Goal: Task Accomplishment & Management: Complete application form

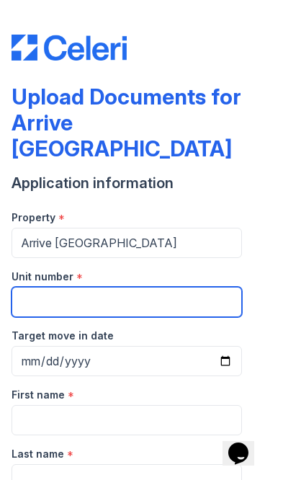
click at [46, 287] on input "Unit number" at bounding box center [127, 302] width 231 height 30
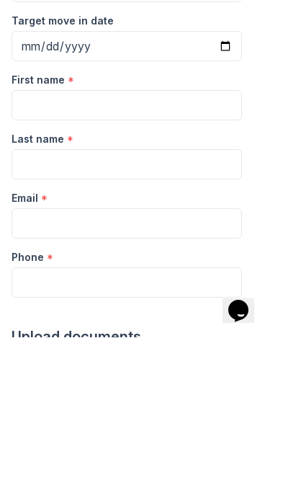
scroll to position [174, 0]
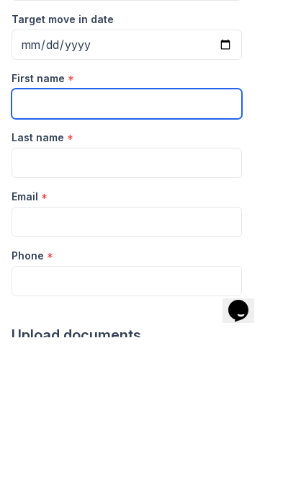
click at [34, 231] on input "First name" at bounding box center [127, 246] width 231 height 30
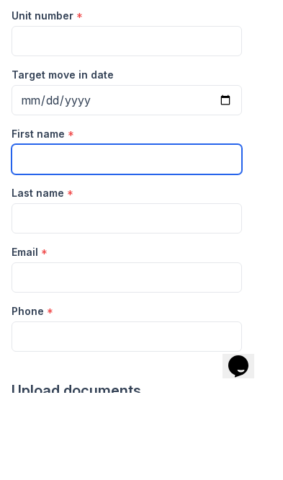
type input "[PERSON_NAME]"
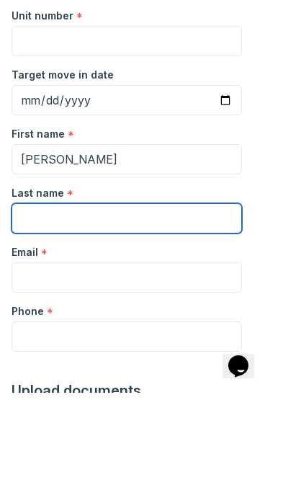
type input "H"
type input "Harris"
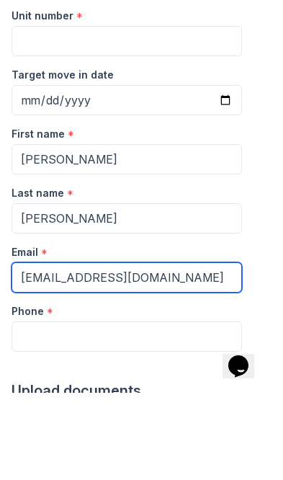
type input "[EMAIL_ADDRESS][DOMAIN_NAME]"
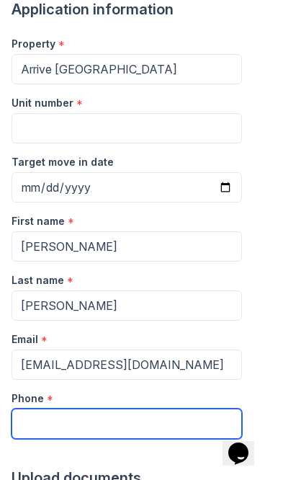
click at [63, 409] on input "Phone" at bounding box center [127, 424] width 231 height 30
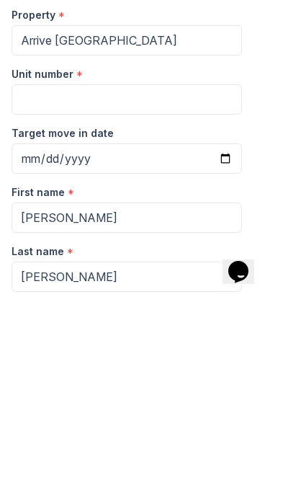
scroll to position [0, 0]
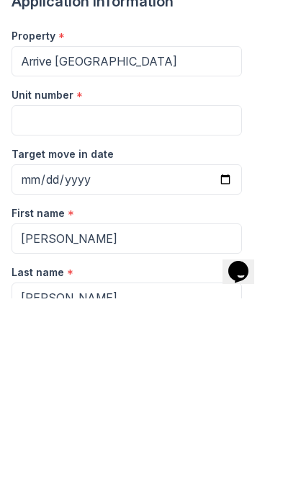
type input "4435157473"
click at [60, 464] on input "Harris" at bounding box center [127, 479] width 231 height 30
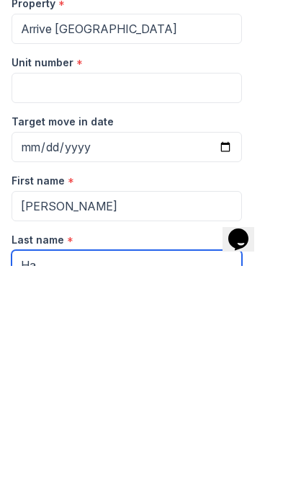
type input "H"
type input "[PERSON_NAME]"
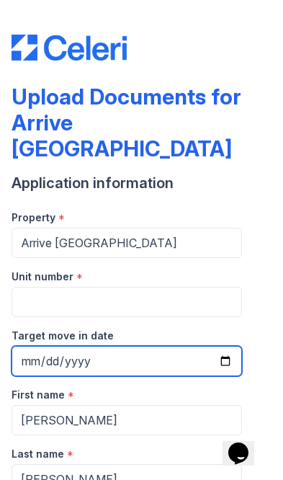
click at [42, 346] on input "Target move in date" at bounding box center [127, 361] width 231 height 30
type input "2025-09-15"
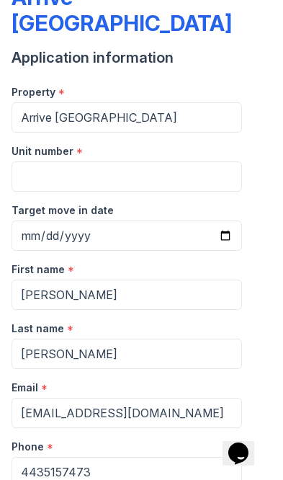
scroll to position [65, 0]
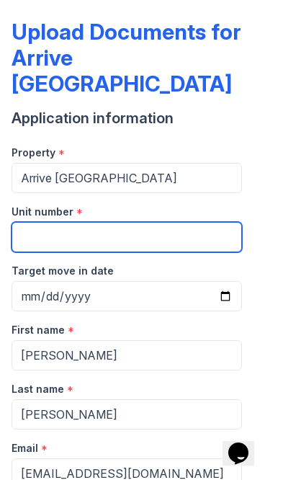
click at [32, 222] on input "Unit number" at bounding box center [127, 237] width 231 height 30
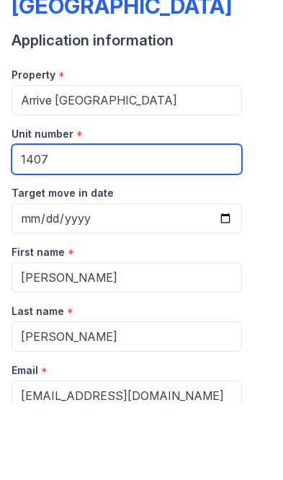
type input "1407"
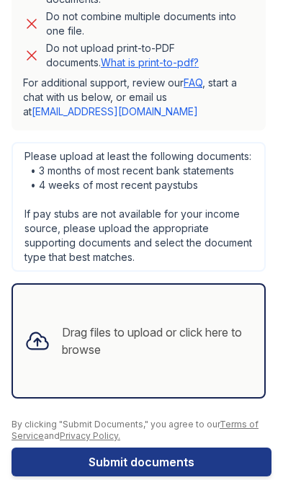
scroll to position [854, 0]
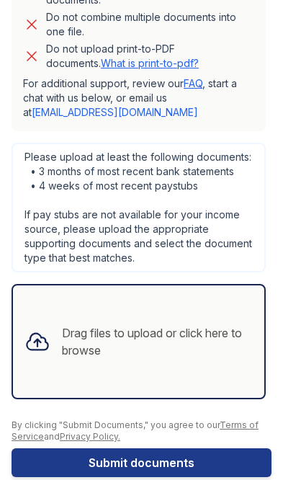
click at [93, 324] on div "Drag files to upload or click here to browse" at bounding box center [157, 341] width 191 height 35
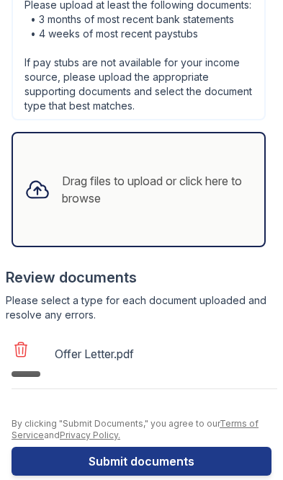
scroll to position [1004, 0]
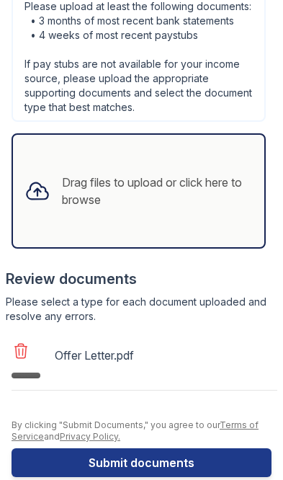
click at [77, 448] on button "Submit documents" at bounding box center [142, 462] width 260 height 29
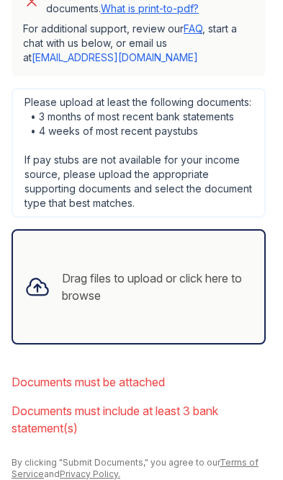
scroll to position [935, 0]
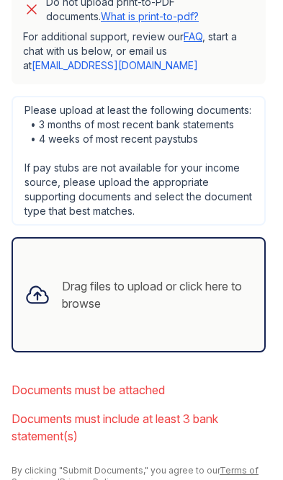
click at [31, 287] on icon at bounding box center [37, 295] width 21 height 17
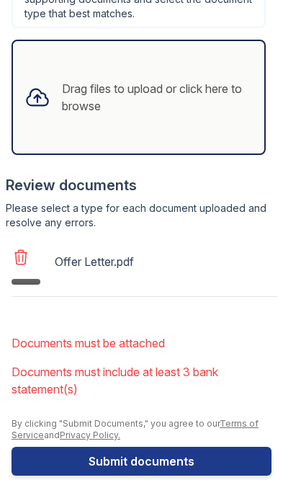
scroll to position [1132, 0]
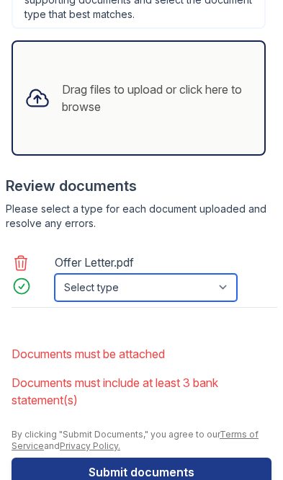
click at [76, 274] on select "Select type Paystub Bank Statement Offer Letter Tax Documents Benefit Award Let…" at bounding box center [146, 287] width 182 height 27
select select "offer_letter"
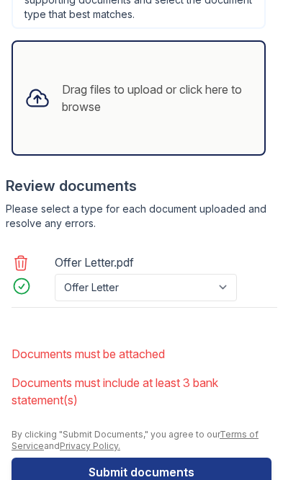
click at [105, 458] on button "Submit documents" at bounding box center [142, 472] width 260 height 29
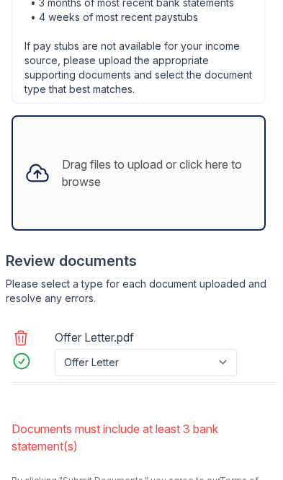
scroll to position [1062, 0]
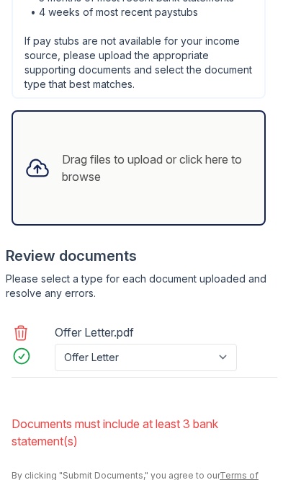
click at [191, 151] on div "Drag files to upload or click here to browse" at bounding box center [157, 168] width 191 height 35
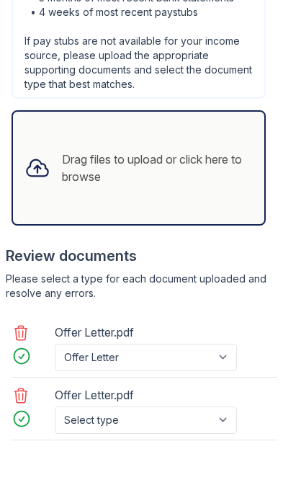
click at [209, 151] on div "Drag files to upload or click here to browse" at bounding box center [157, 168] width 191 height 35
click at [211, 158] on div "Drag files to upload or click here to browse" at bounding box center [157, 168] width 191 height 35
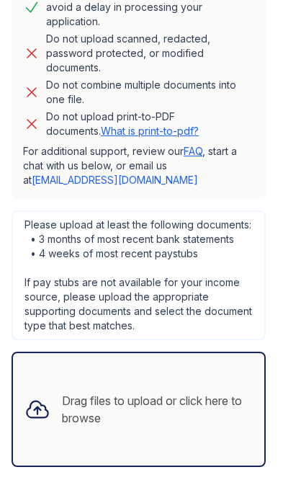
scroll to position [818, 0]
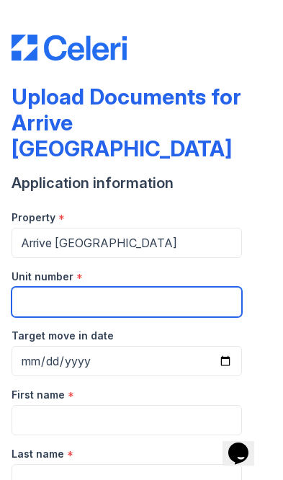
click at [148, 287] on input "Unit number" at bounding box center [127, 302] width 231 height 30
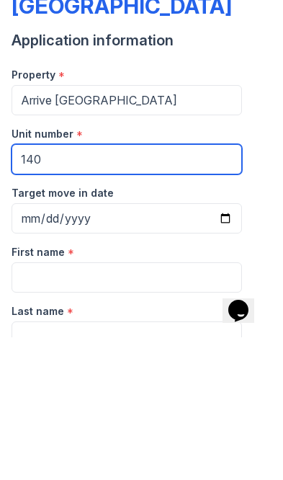
click at [205, 287] on input "140" at bounding box center [127, 302] width 231 height 30
type input "1407"
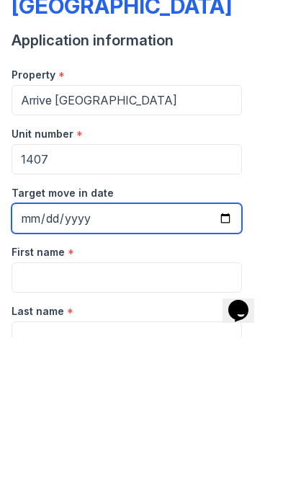
click at [225, 346] on input "Target move in date" at bounding box center [127, 361] width 231 height 30
type input "2025-09-15"
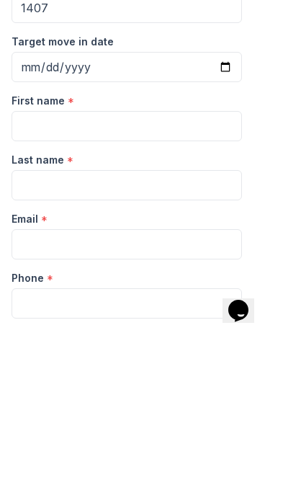
scroll to position [154, 0]
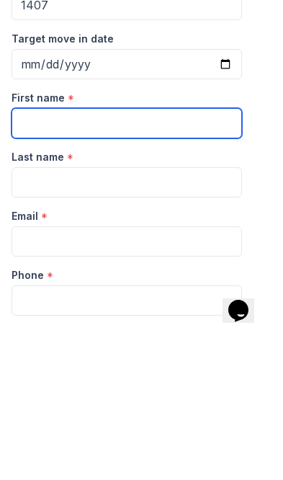
click at [228, 251] on input "First name" at bounding box center [127, 266] width 231 height 30
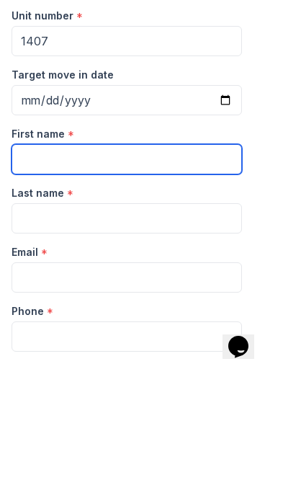
type input "[PERSON_NAME]"
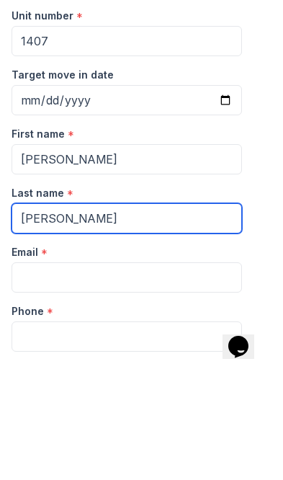
type input "[PERSON_NAME]"
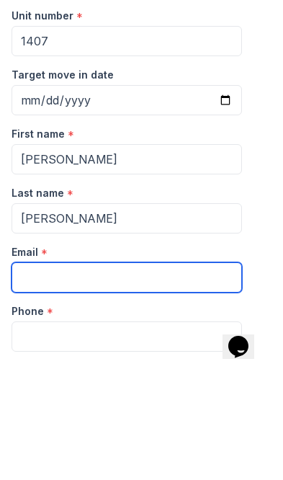
click at [209, 369] on input "Email" at bounding box center [127, 384] width 231 height 30
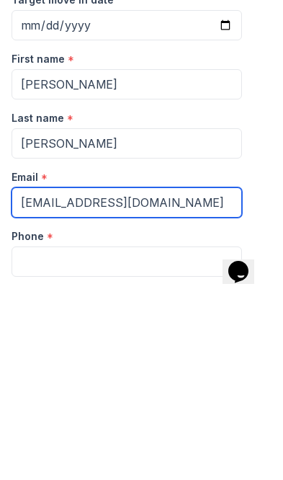
type input "[EMAIL_ADDRESS][DOMAIN_NAME]"
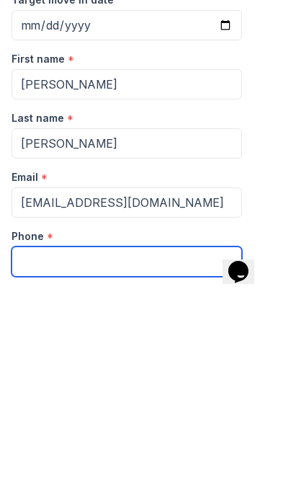
click at [202, 428] on input "Phone" at bounding box center [127, 443] width 231 height 30
type input "4435157473"
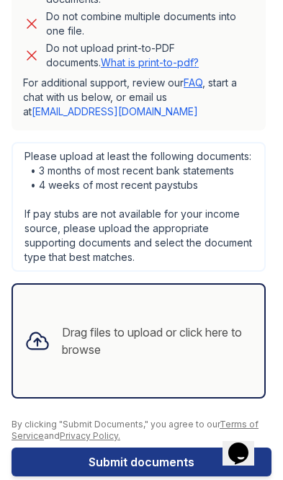
scroll to position [854, 0]
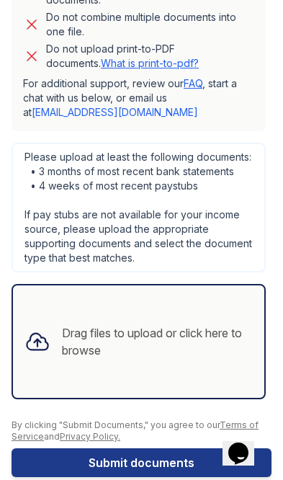
click at [46, 334] on icon at bounding box center [37, 342] width 21 height 17
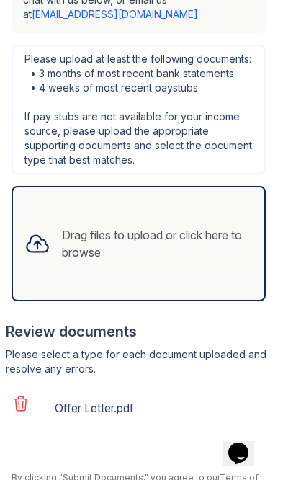
scroll to position [954, 0]
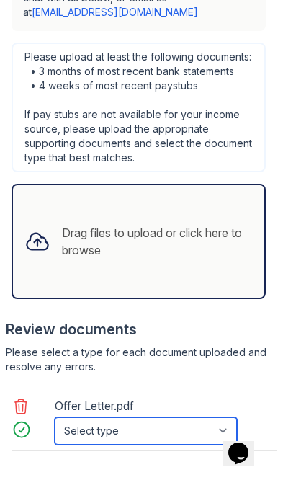
click at [163, 417] on select "Select type Paystub Bank Statement Offer Letter Tax Documents Benefit Award Let…" at bounding box center [146, 430] width 182 height 27
select select "offer_letter"
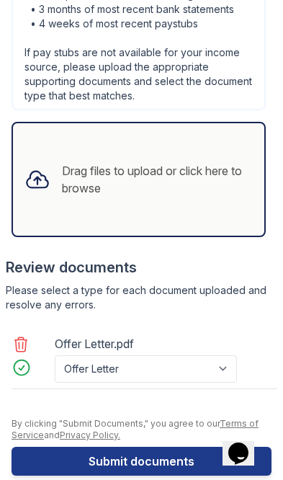
scroll to position [1014, 0]
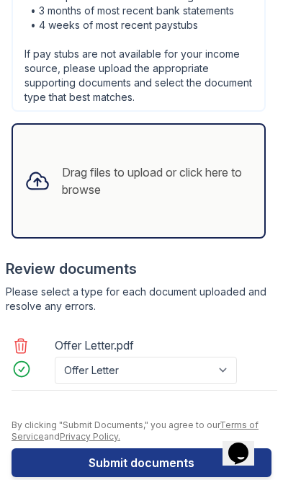
click at [136, 448] on button "Submit documents" at bounding box center [142, 462] width 260 height 29
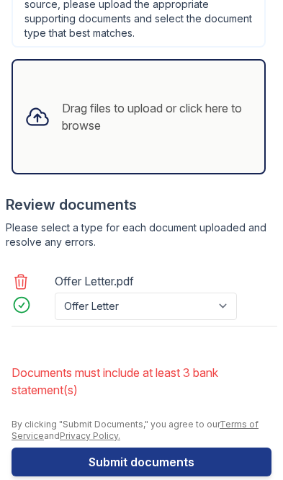
scroll to position [1113, 0]
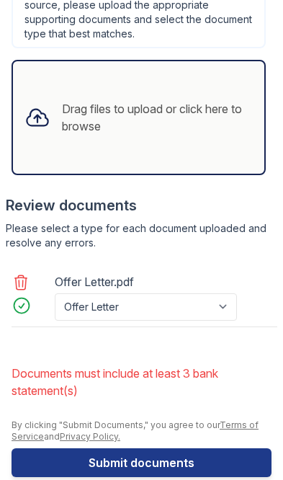
click at [204, 116] on div "Drag files to upload or click here to browse" at bounding box center [139, 117] width 255 height 115
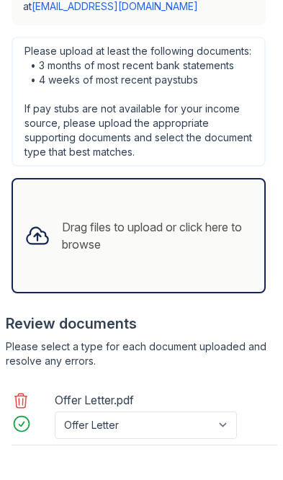
scroll to position [993, 0]
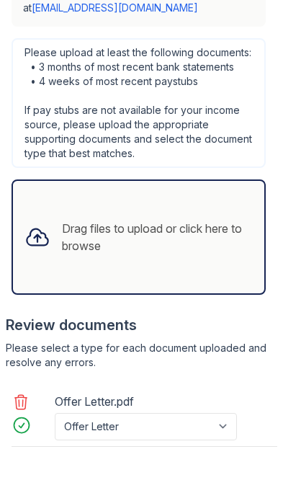
click at [43, 224] on icon at bounding box center [38, 237] width 26 height 26
click at [205, 225] on div "Drag files to upload or click here to browse" at bounding box center [157, 237] width 191 height 35
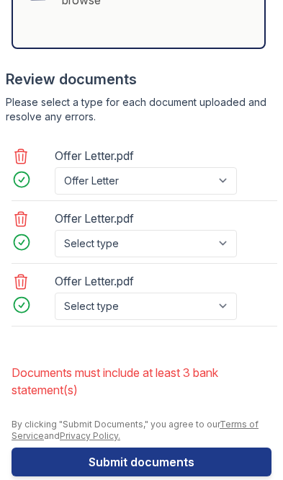
scroll to position [1238, 0]
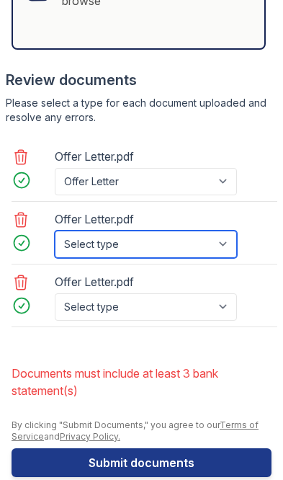
click at [227, 231] on select "Select type Paystub Bank Statement Offer Letter Tax Documents Benefit Award Let…" at bounding box center [146, 244] width 182 height 27
select select "offer_letter"
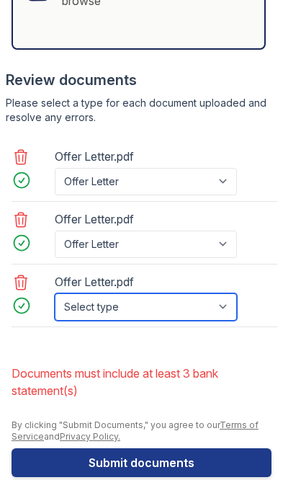
click at [213, 293] on select "Select type Paystub Bank Statement Offer Letter Tax Documents Benefit Award Let…" at bounding box center [146, 306] width 182 height 27
select select "offer_letter"
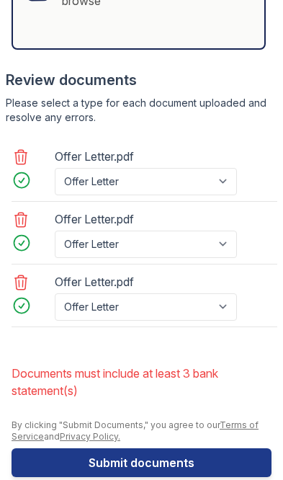
click at [48, 448] on button "Submit documents" at bounding box center [142, 462] width 260 height 29
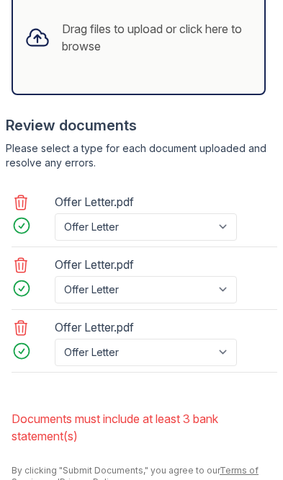
scroll to position [1189, 0]
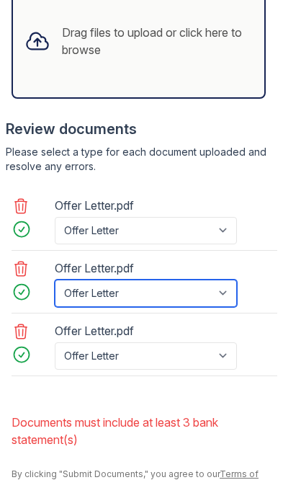
click at [198, 280] on select "Paystub Bank Statement Offer Letter Tax Documents Benefit Award Letter Investme…" at bounding box center [146, 293] width 182 height 27
select select "bank_statement"
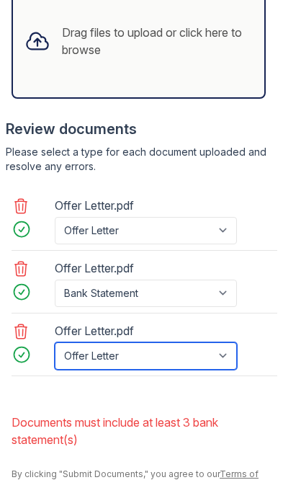
click at [182, 342] on select "Paystub Bank Statement Offer Letter Tax Documents Benefit Award Letter Investme…" at bounding box center [146, 355] width 182 height 27
select select "bank_statement"
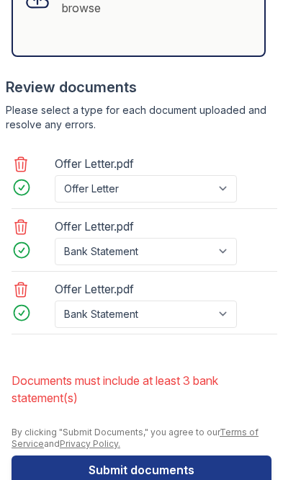
scroll to position [1234, 0]
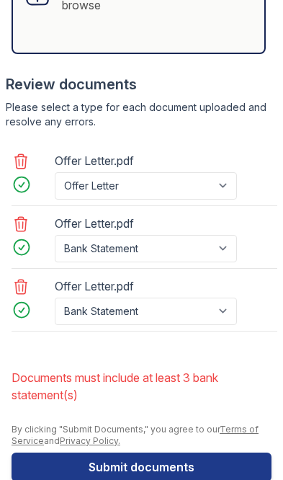
click at [48, 453] on button "Submit documents" at bounding box center [142, 467] width 260 height 29
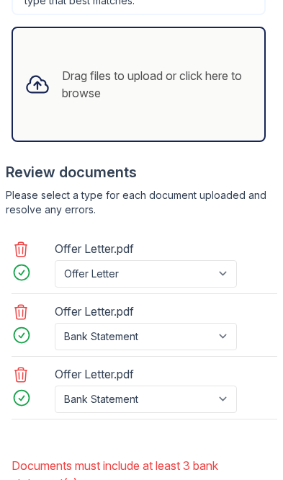
scroll to position [1146, 0]
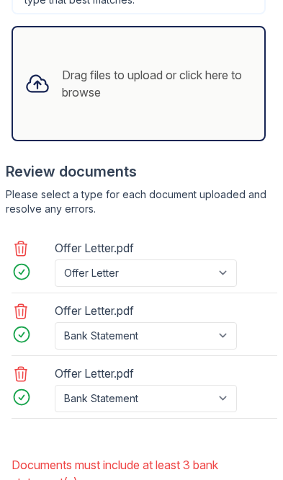
click at [25, 367] on icon at bounding box center [21, 374] width 12 height 14
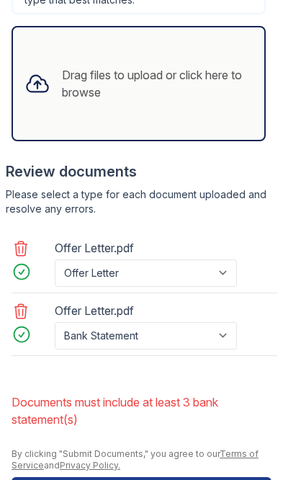
click at [23, 304] on icon at bounding box center [21, 311] width 12 height 14
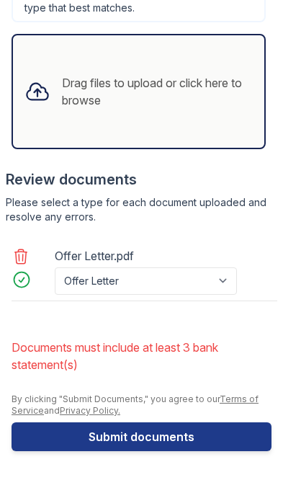
scroll to position [1113, 0]
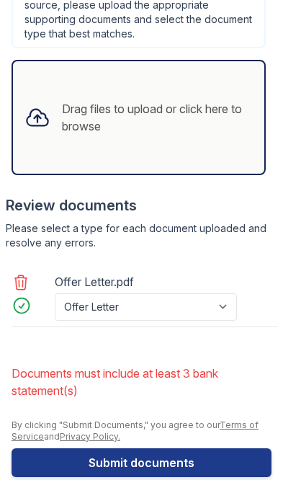
click at [203, 448] on button "Submit documents" at bounding box center [142, 462] width 260 height 29
